Goal: Check status: Check status

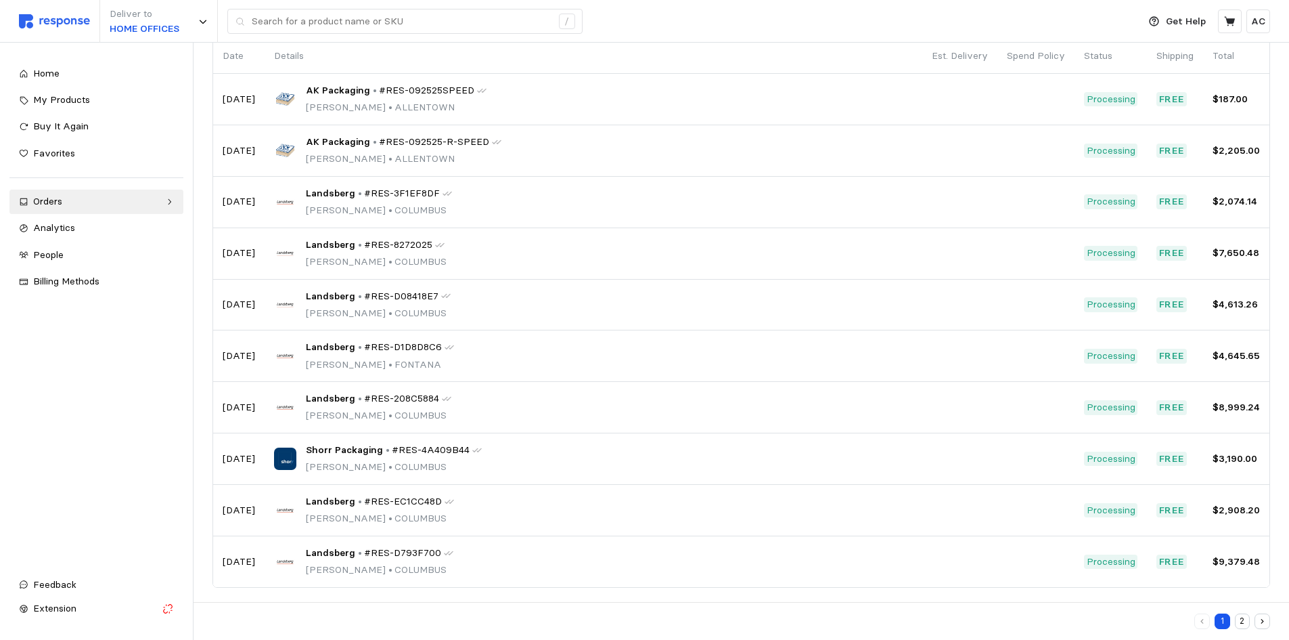
scroll to position [118, 0]
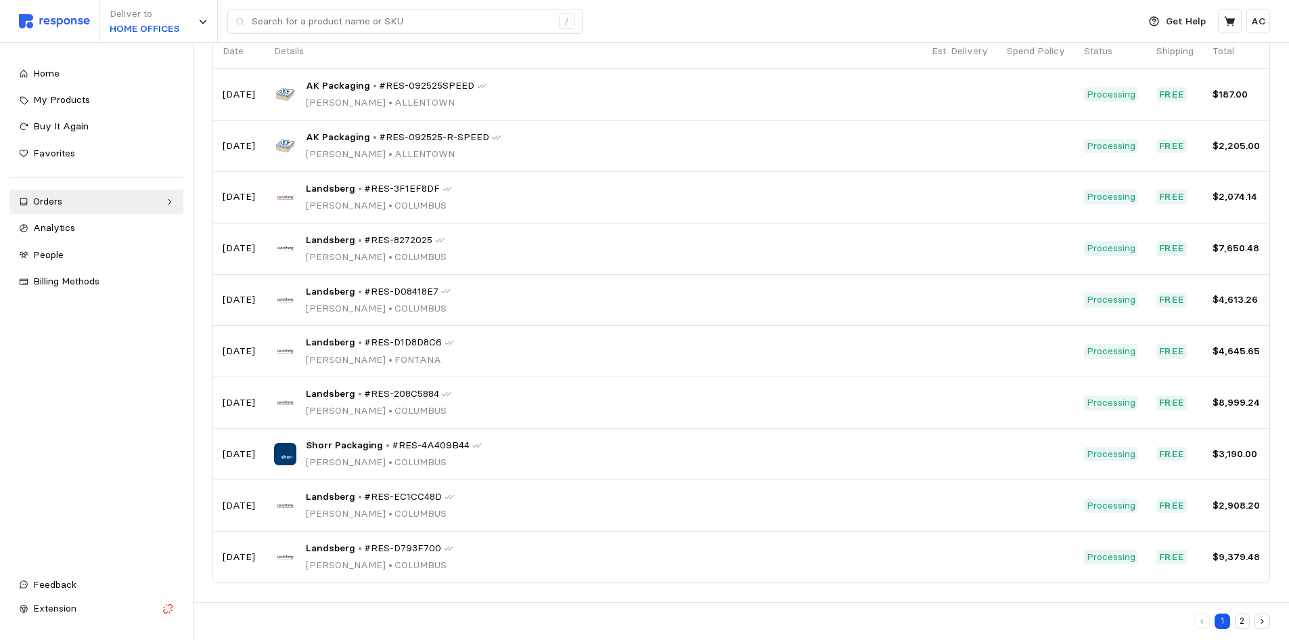
click at [1264, 619] on icon "button" at bounding box center [1262, 621] width 9 height 9
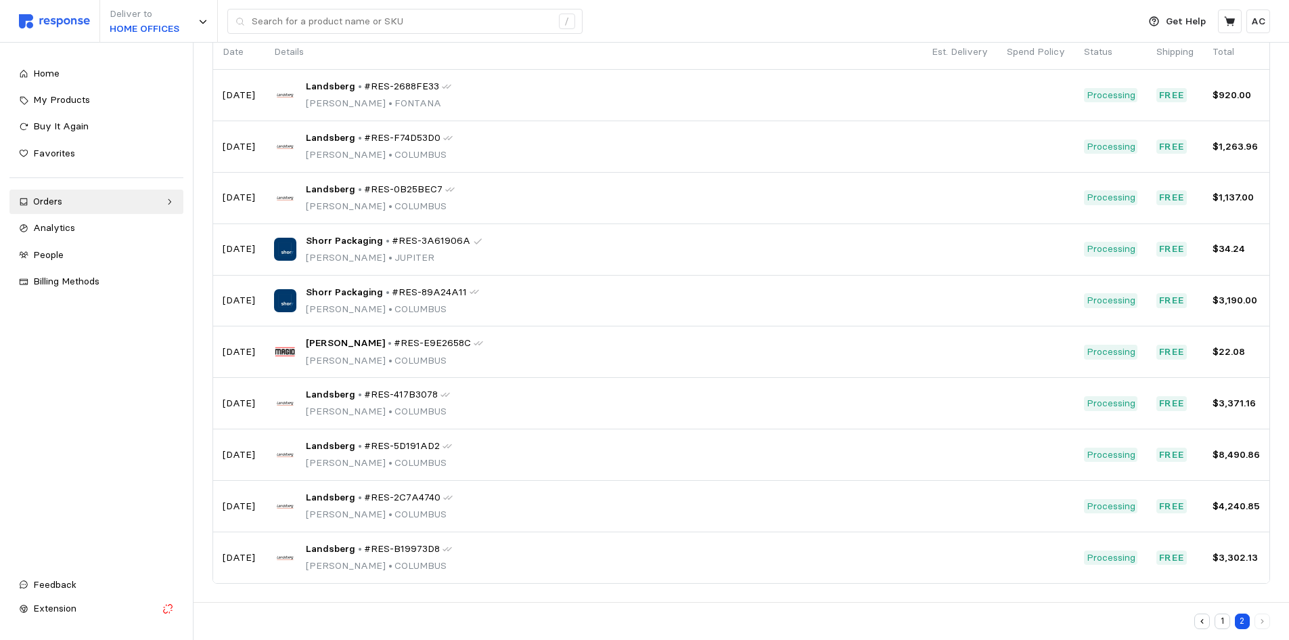
scroll to position [118, 0]
click at [1202, 616] on button "button" at bounding box center [1203, 621] width 16 height 16
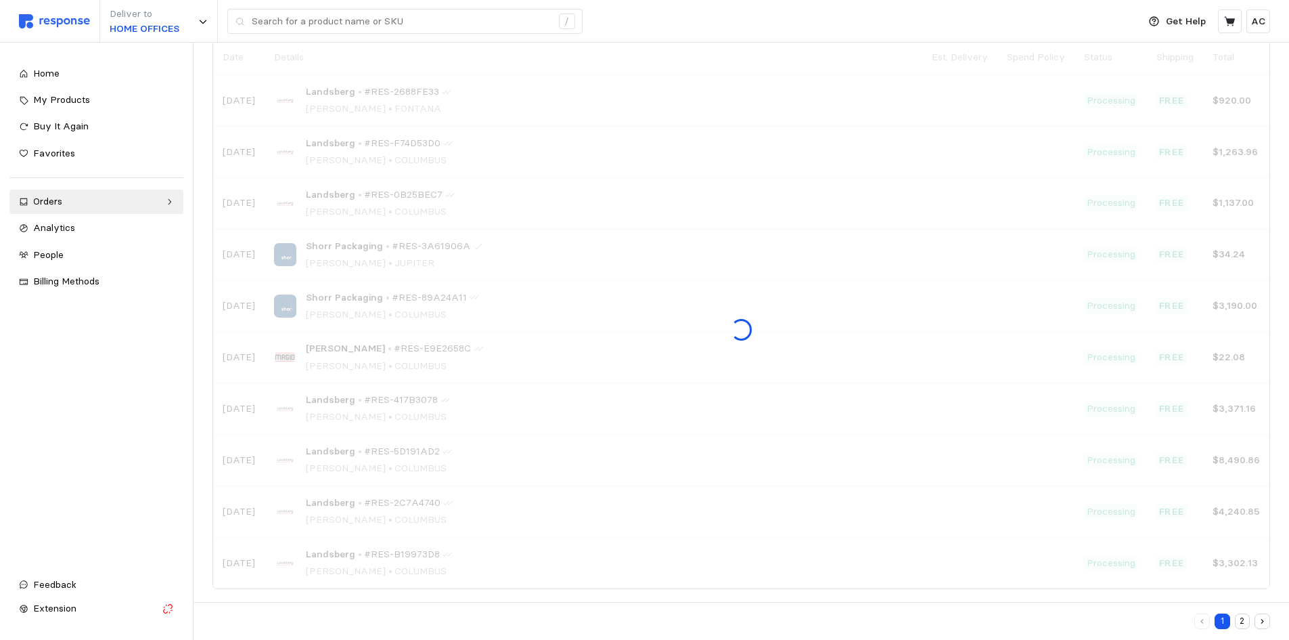
scroll to position [118, 0]
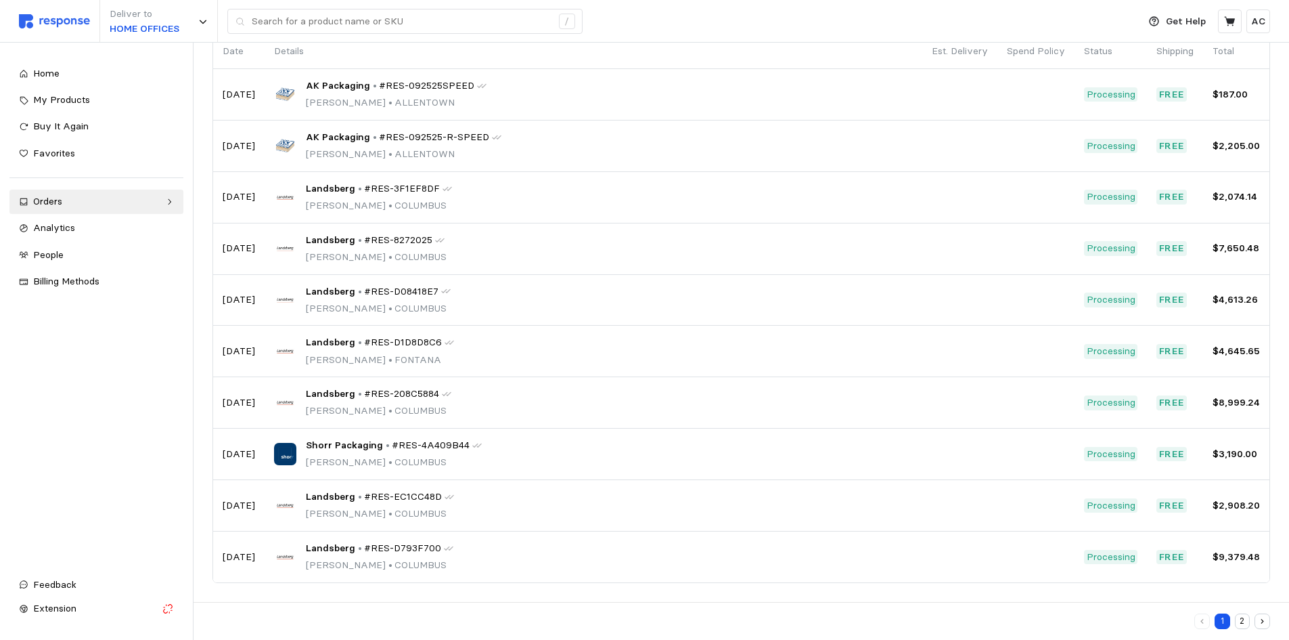
click at [364, 393] on span "#RES-208C5884" at bounding box center [401, 393] width 75 height 15
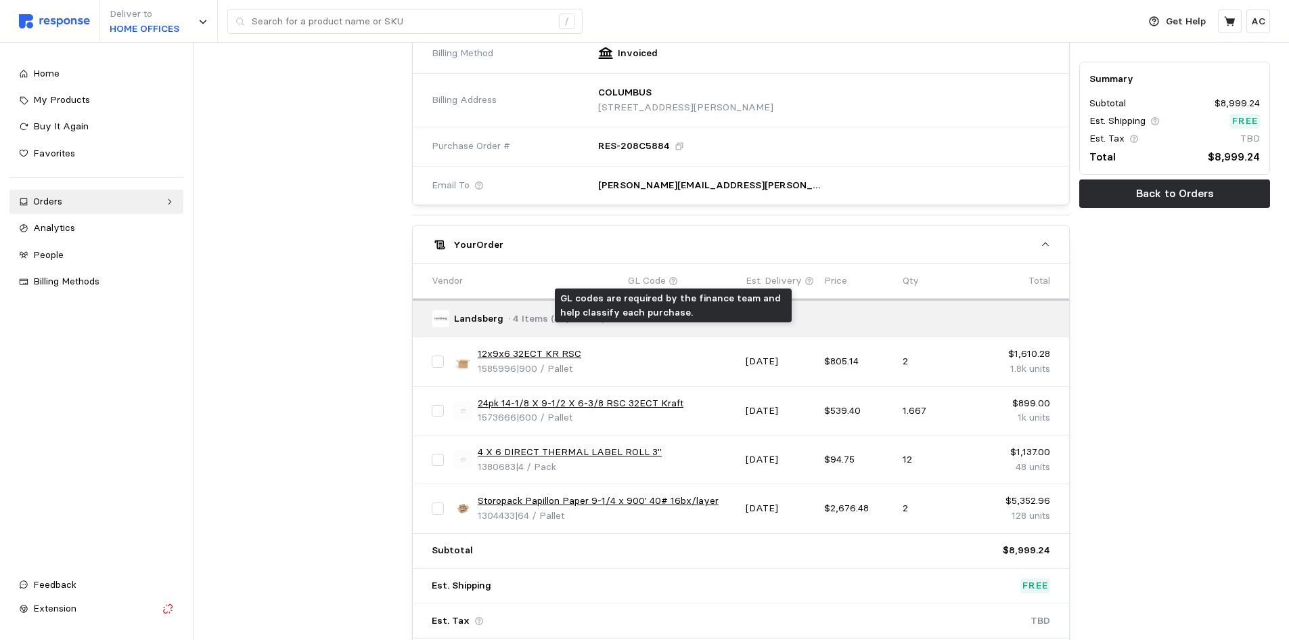
click at [671, 283] on icon at bounding box center [673, 280] width 9 height 9
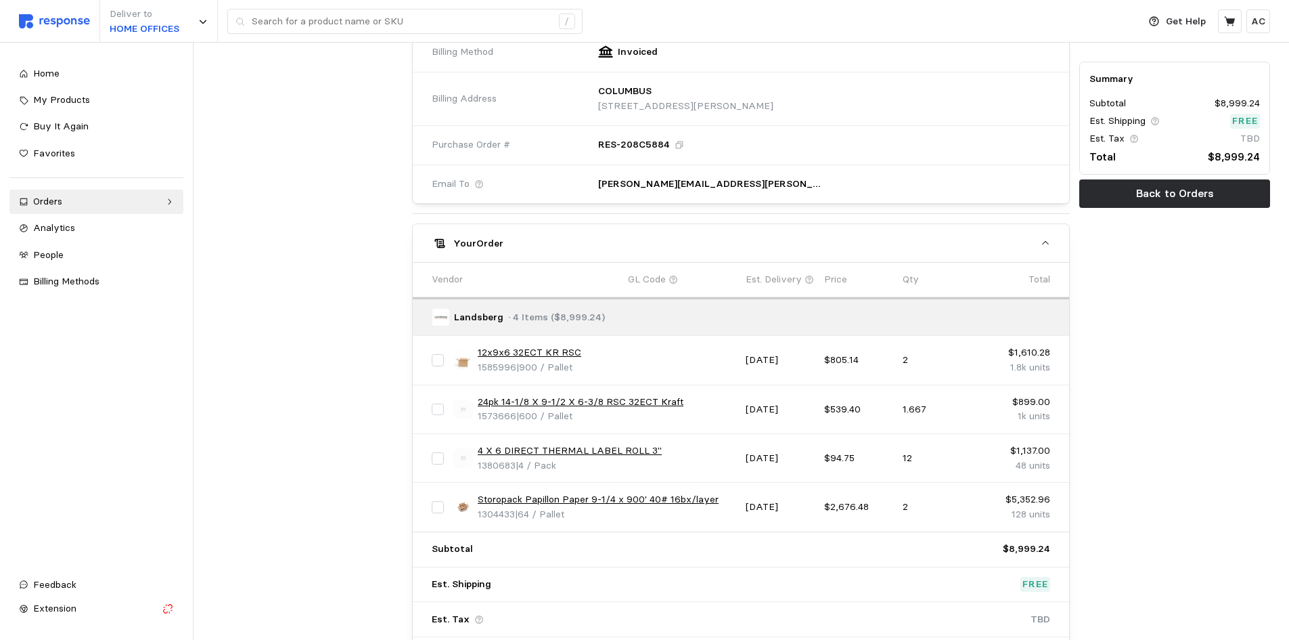
scroll to position [405, 0]
click at [673, 279] on icon at bounding box center [673, 278] width 9 height 9
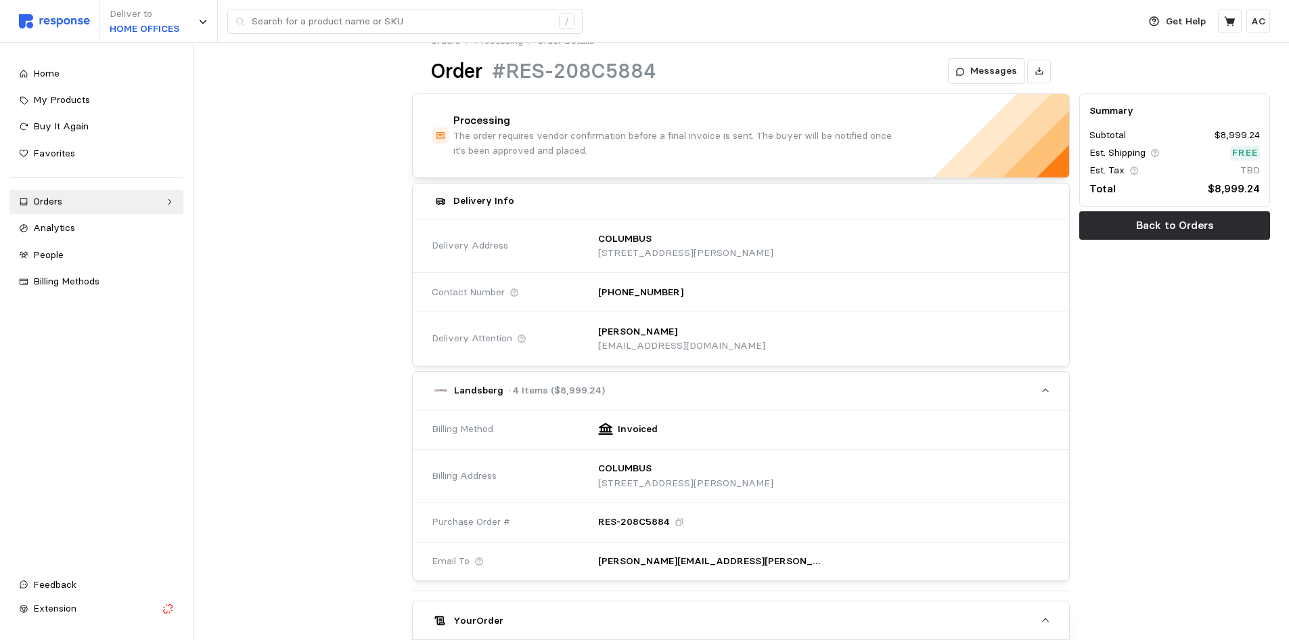
scroll to position [0, 0]
